Goal: Obtain resource: Download file/media

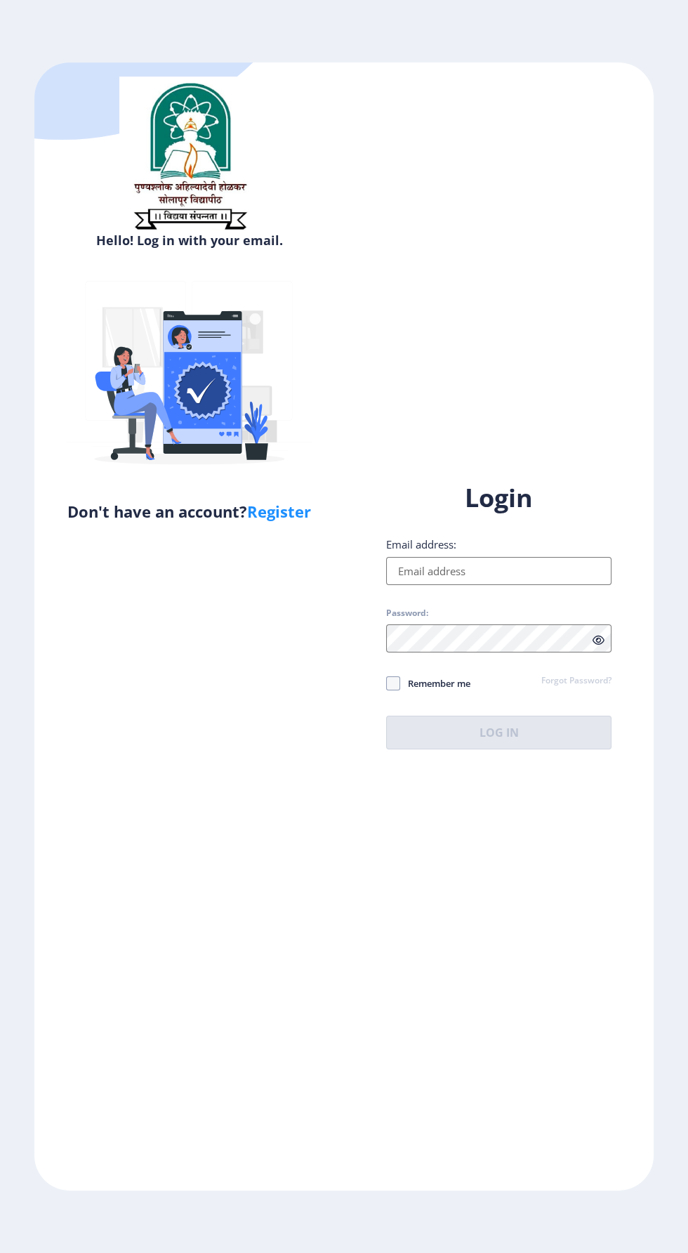
click at [474, 585] on input "Email address:" at bounding box center [498, 571] width 225 height 28
type input "[EMAIL_ADDRESS][DOMAIN_NAME]"
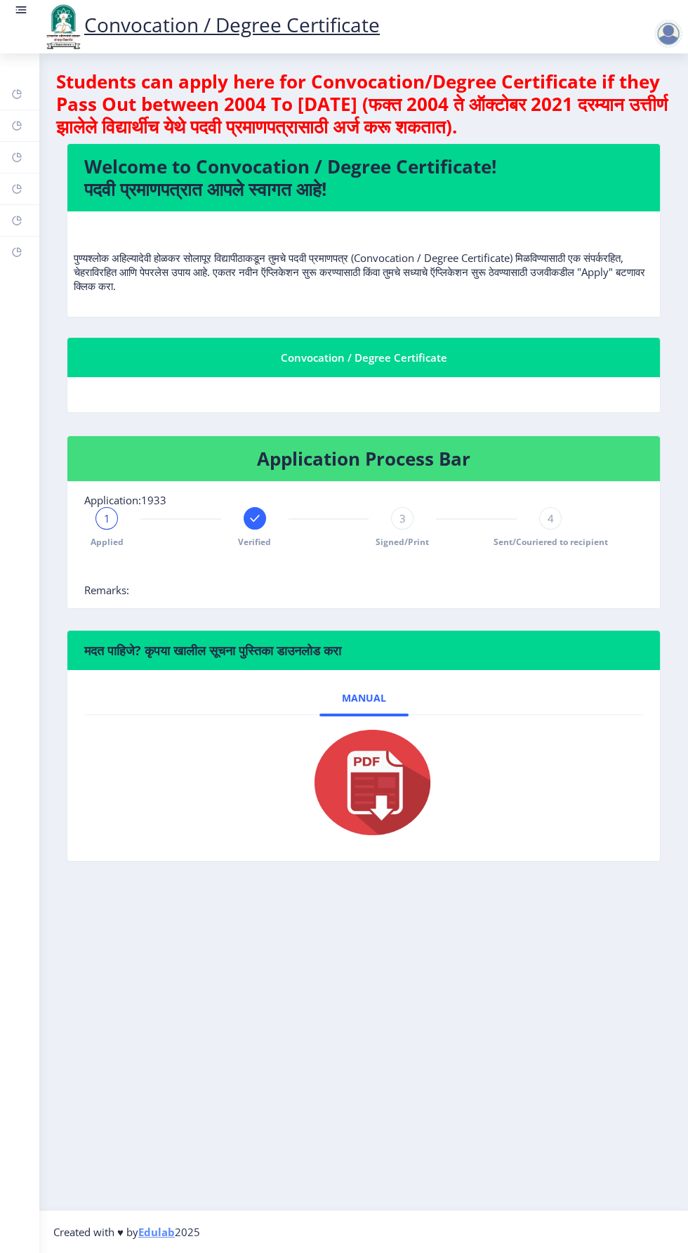
click at [20, 31] on link at bounding box center [21, 27] width 14 height 48
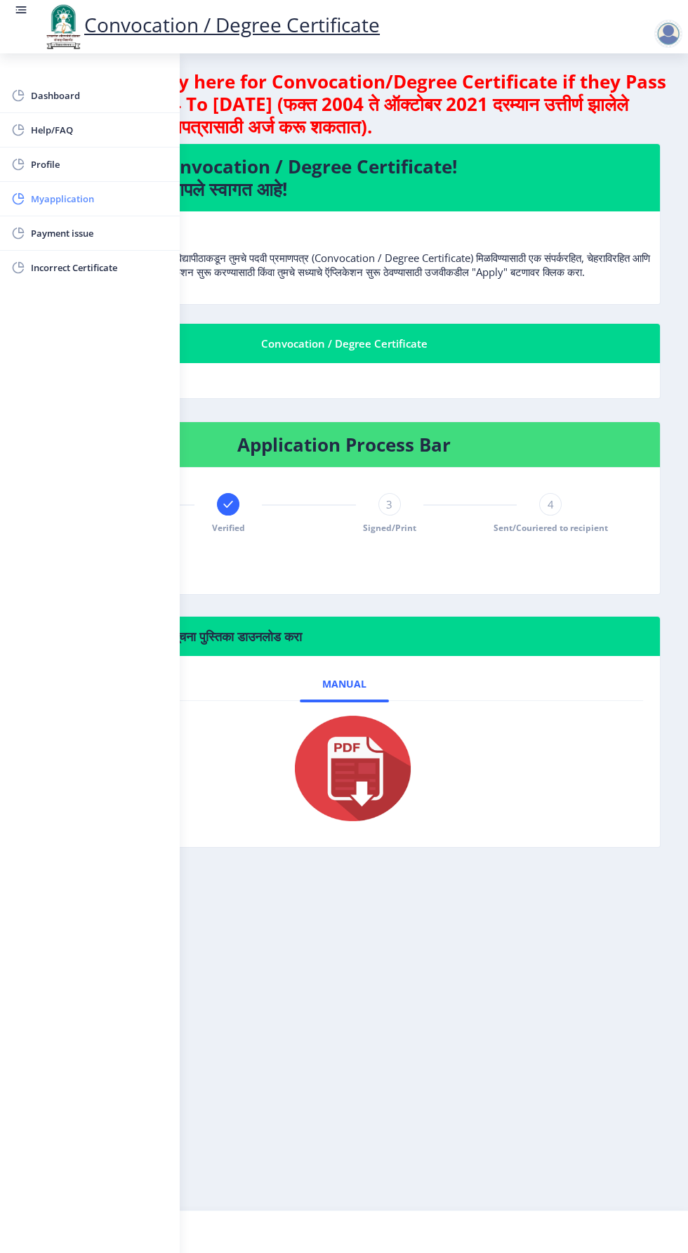
click at [71, 197] on span "Myapplication" at bounding box center [100, 198] width 138 height 17
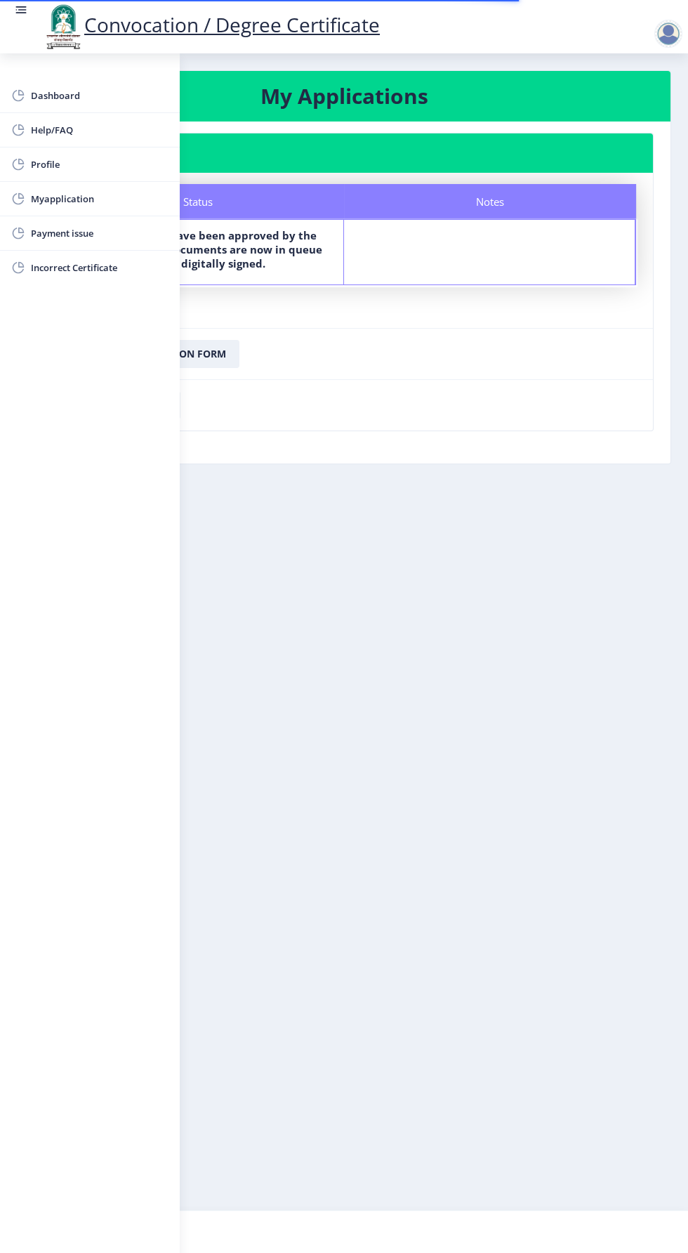
click at [21, 25] on link at bounding box center [21, 27] width 14 height 48
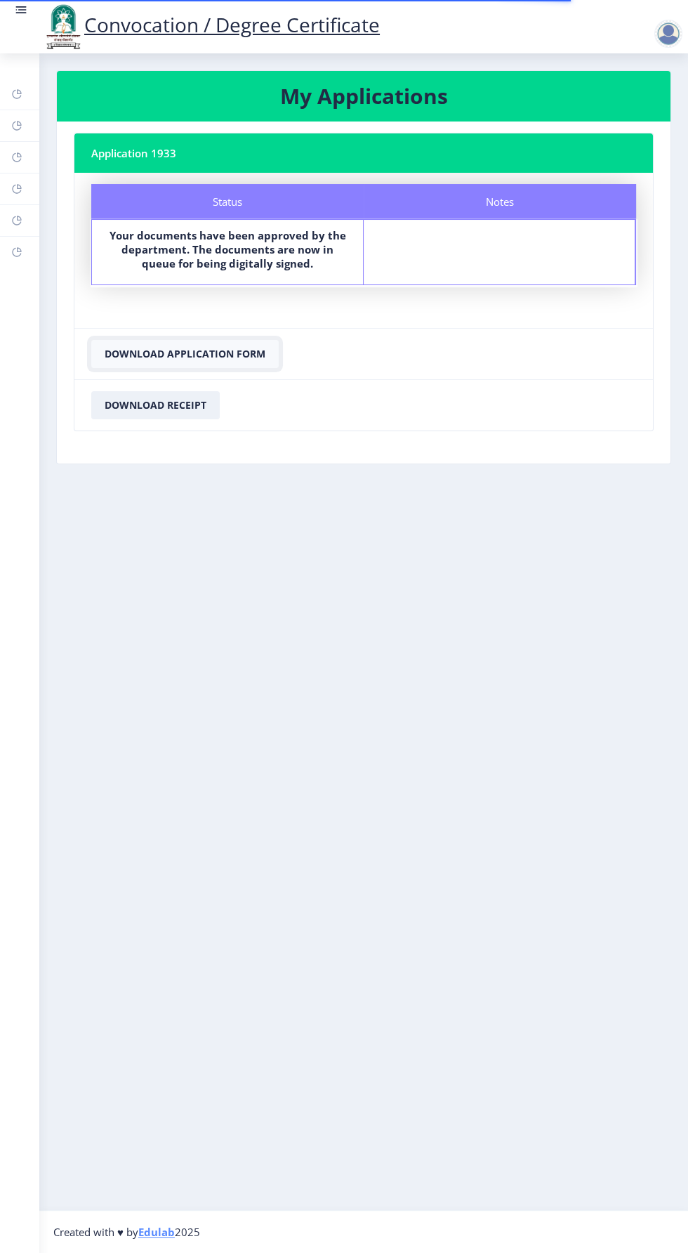
click at [184, 353] on button "Download Application Form" at bounding box center [185, 354] width 188 height 28
click at [189, 350] on button "Download Application Form" at bounding box center [185, 354] width 188 height 28
click at [165, 401] on button "Download Receipt" at bounding box center [155, 405] width 129 height 28
click at [669, 39] on div at bounding box center [669, 34] width 28 height 28
click at [630, 113] on span "Log out" at bounding box center [632, 109] width 90 height 17
